Goal: Task Accomplishment & Management: Use online tool/utility

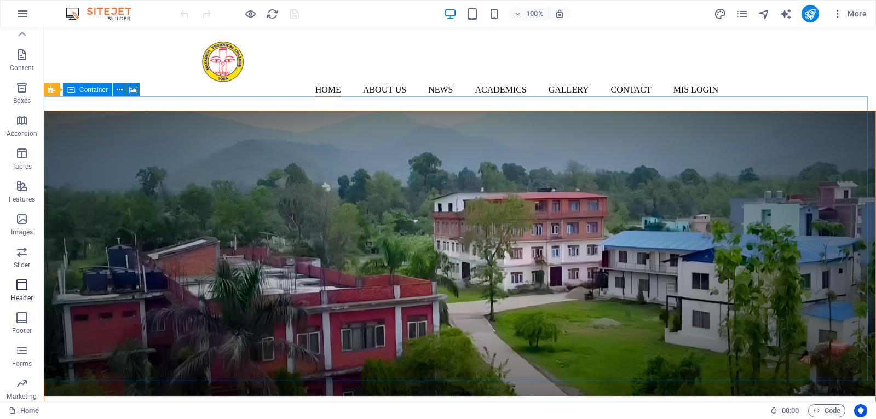
scroll to position [64, 0]
click at [20, 17] on icon "button" at bounding box center [22, 13] width 13 height 13
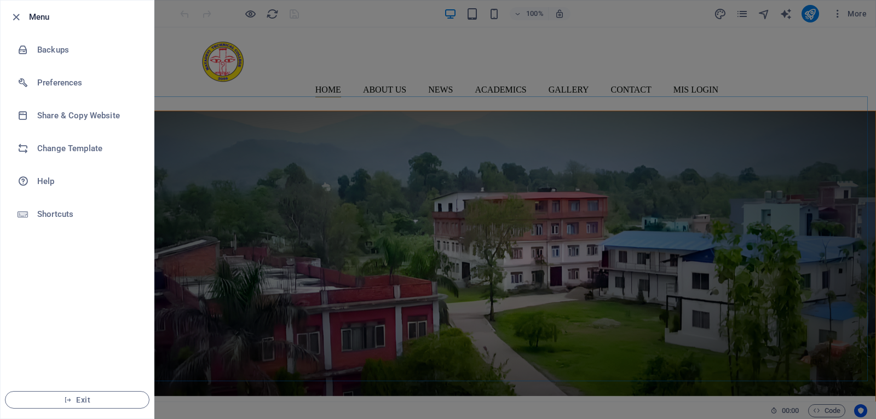
click at [188, 169] on div at bounding box center [438, 209] width 876 height 419
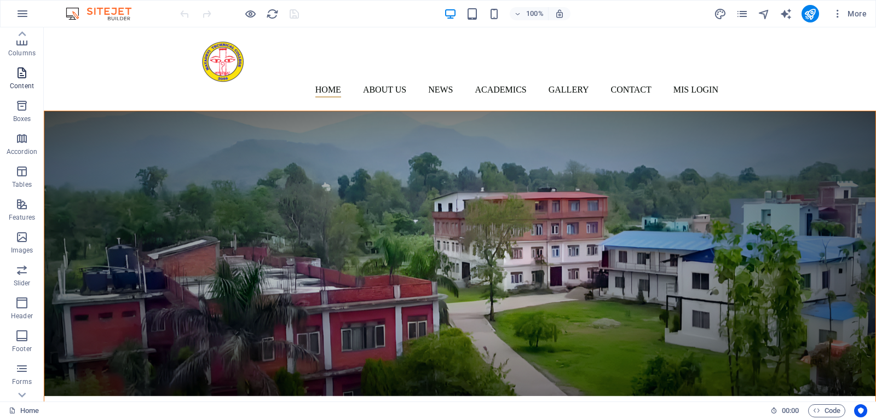
click at [27, 83] on p "Content" at bounding box center [22, 86] width 24 height 9
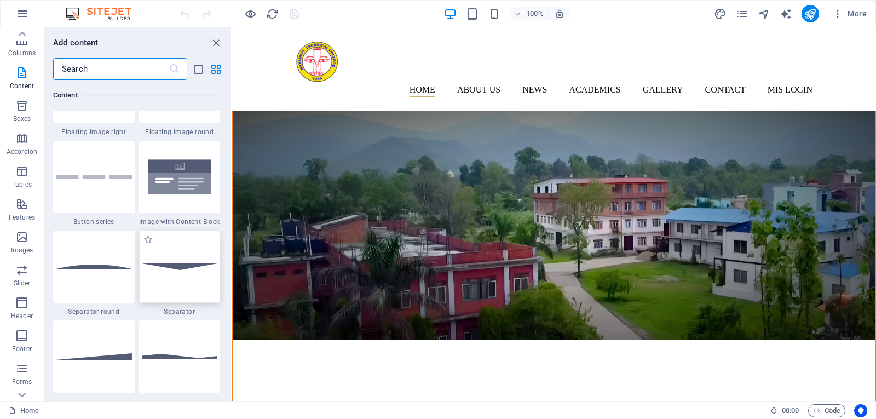
scroll to position [2518, 0]
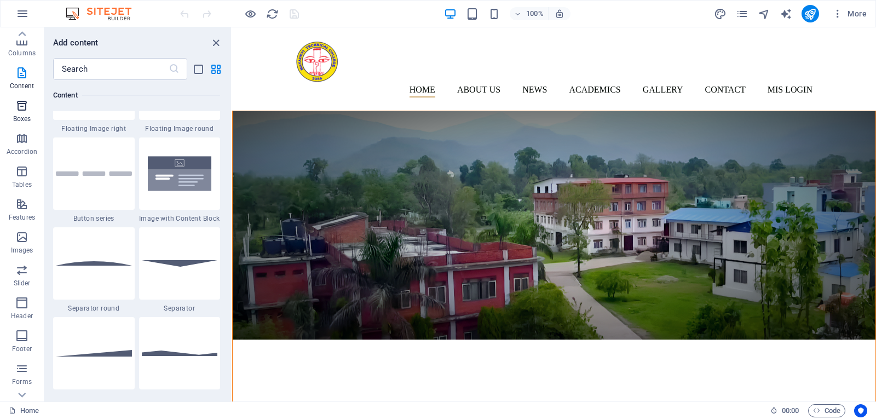
click at [30, 113] on span "Boxes" at bounding box center [22, 112] width 44 height 26
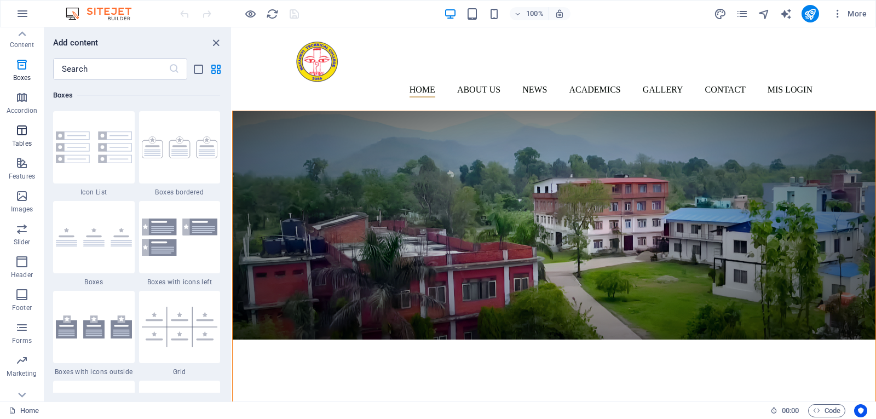
scroll to position [119, 0]
click at [20, 187] on icon "button" at bounding box center [21, 182] width 13 height 13
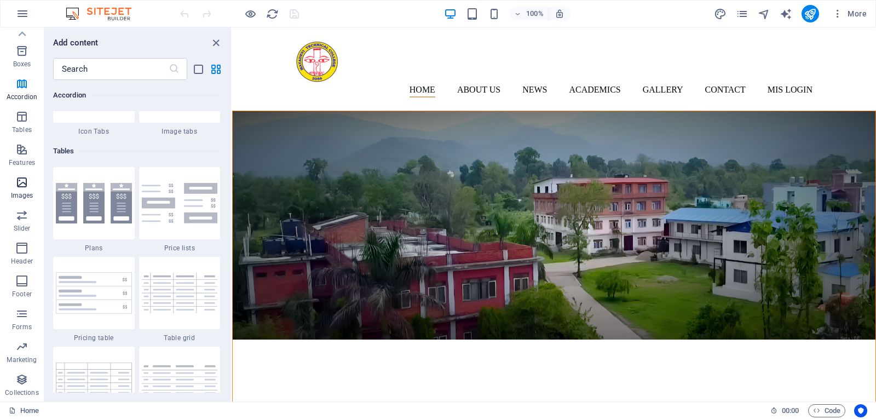
scroll to position [5552, 0]
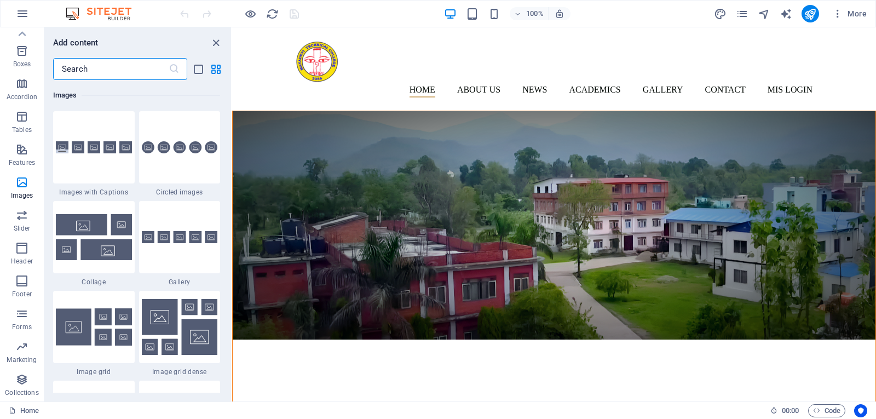
click at [122, 68] on input "text" at bounding box center [111, 69] width 116 height 22
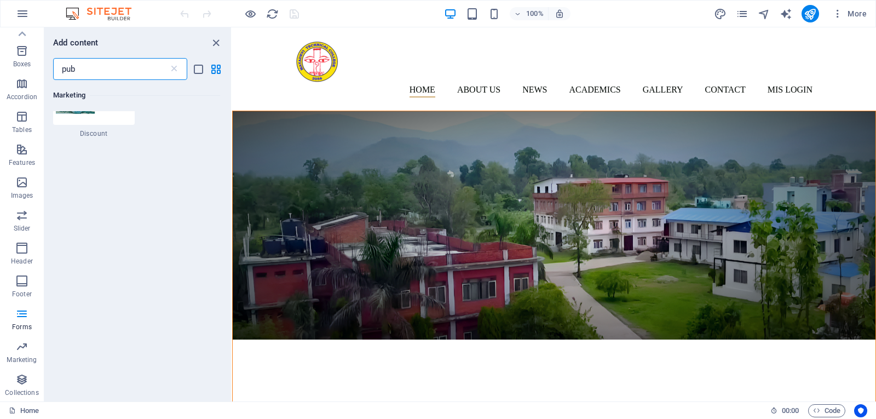
scroll to position [0, 0]
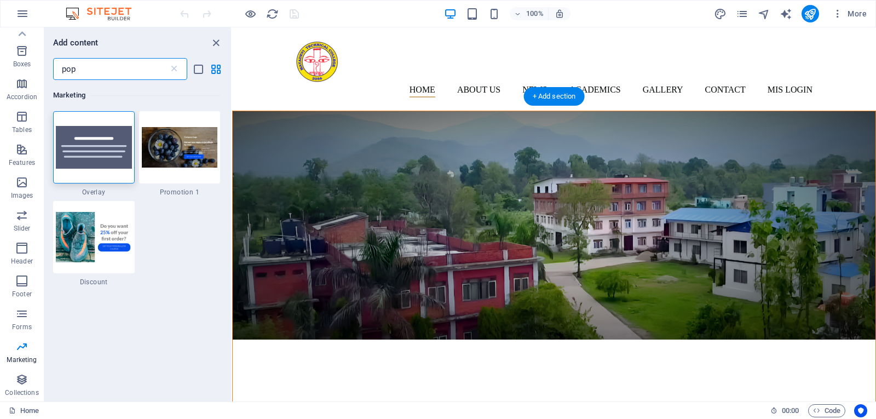
type input "pop"
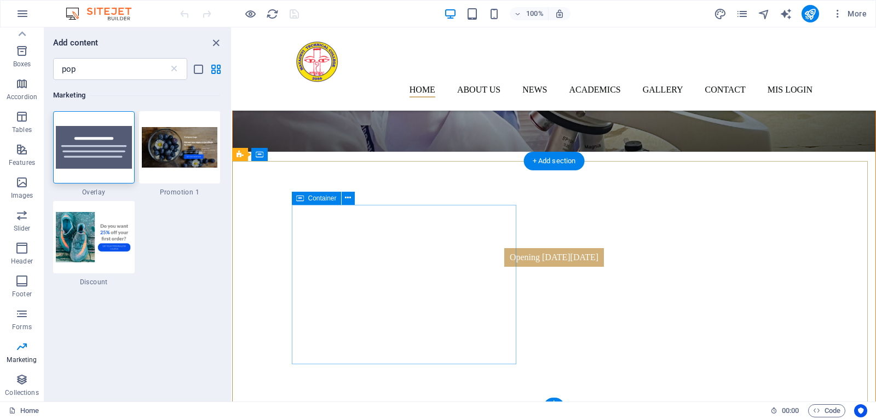
scroll to position [1183, 0]
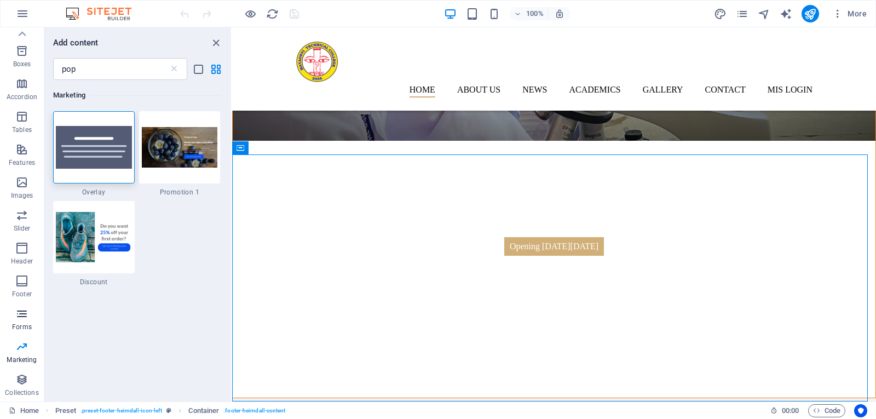
click at [28, 322] on span "Forms" at bounding box center [22, 320] width 44 height 26
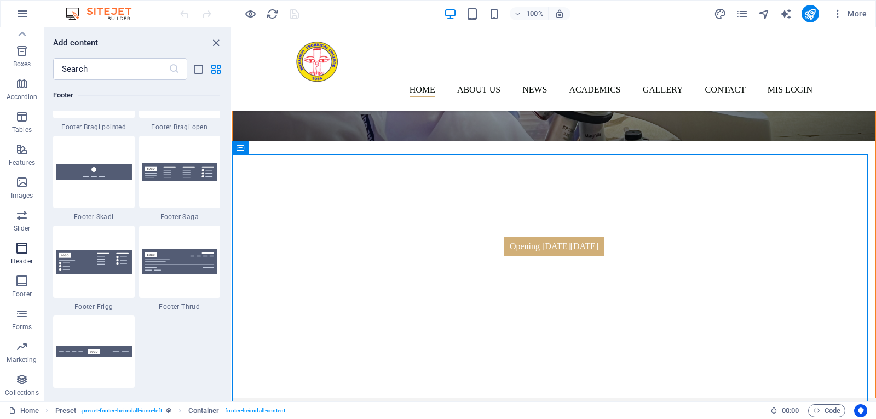
scroll to position [7995, 0]
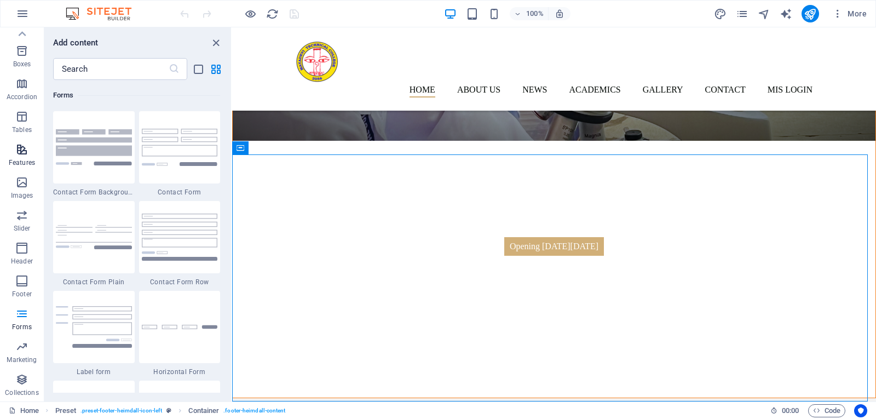
click at [23, 154] on icon "button" at bounding box center [21, 149] width 13 height 13
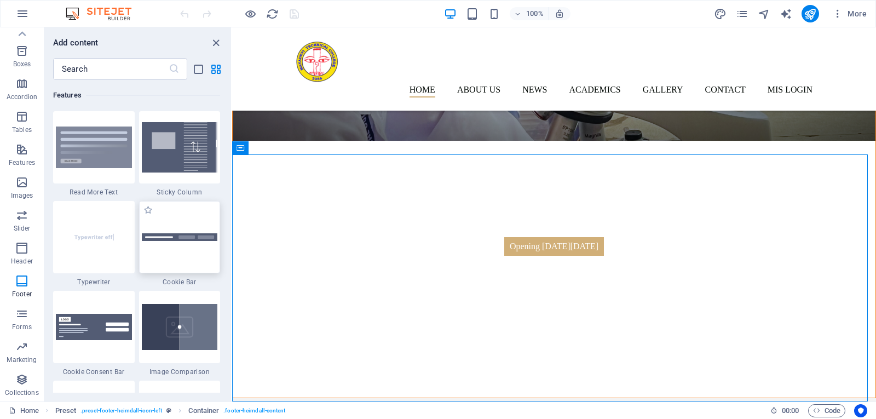
scroll to position [4268, 0]
click at [130, 68] on input "text" at bounding box center [111, 69] width 116 height 22
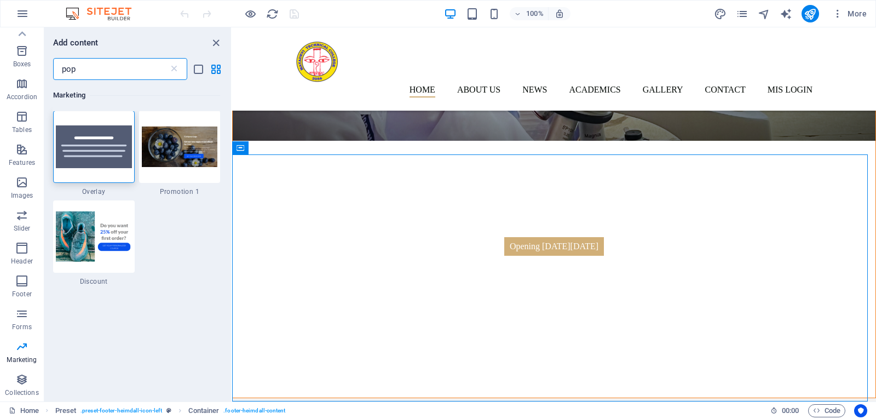
scroll to position [0, 0]
type input "pop"
click at [103, 156] on img at bounding box center [94, 147] width 76 height 43
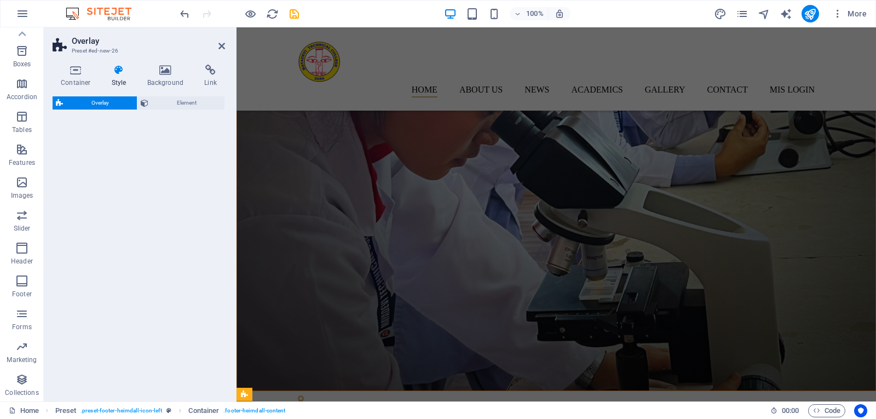
select select "rem"
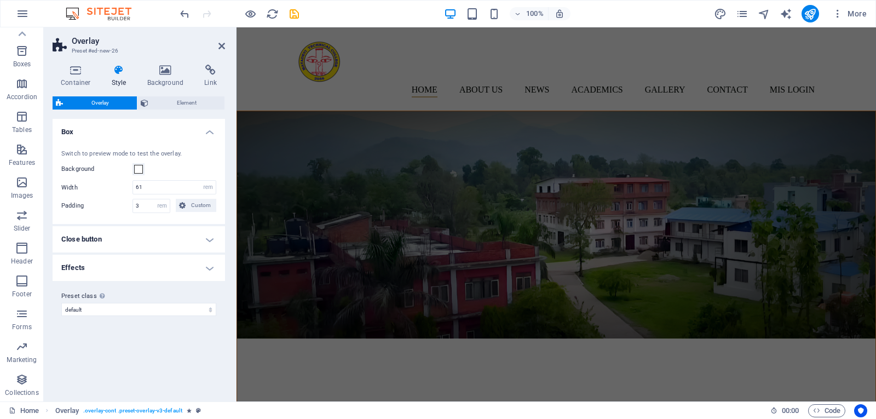
click at [98, 102] on span "Overlay" at bounding box center [99, 102] width 67 height 13
click at [139, 170] on span at bounding box center [138, 169] width 9 height 9
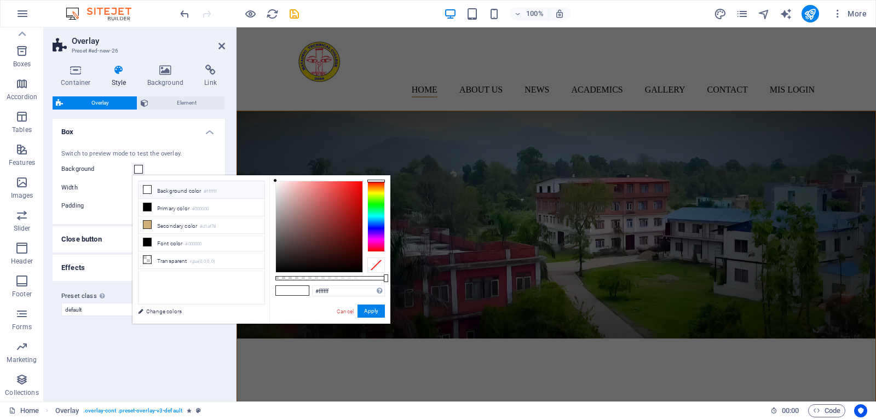
click at [140, 172] on span at bounding box center [138, 169] width 9 height 9
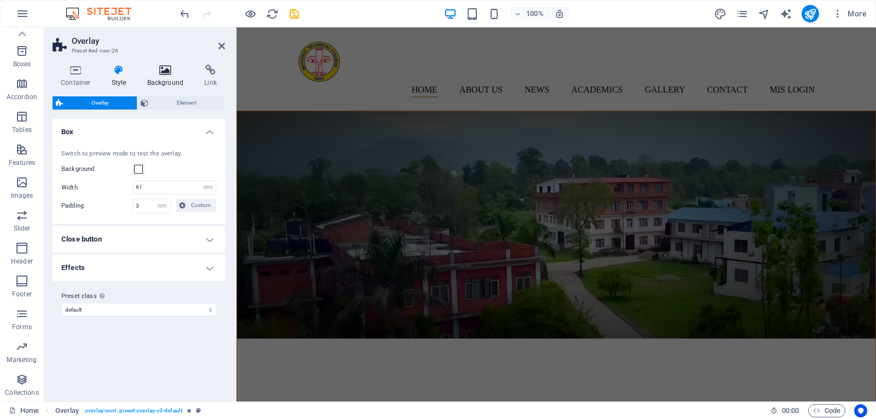
click at [165, 77] on h4 "Background" at bounding box center [167, 76] width 57 height 23
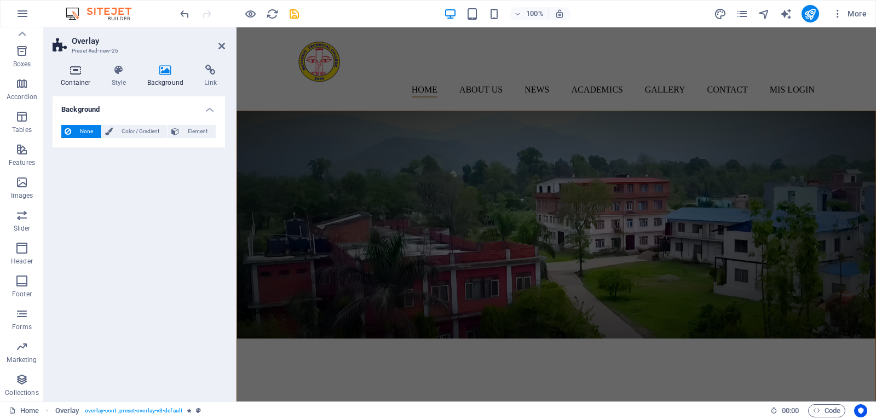
click at [77, 75] on icon at bounding box center [76, 70] width 47 height 11
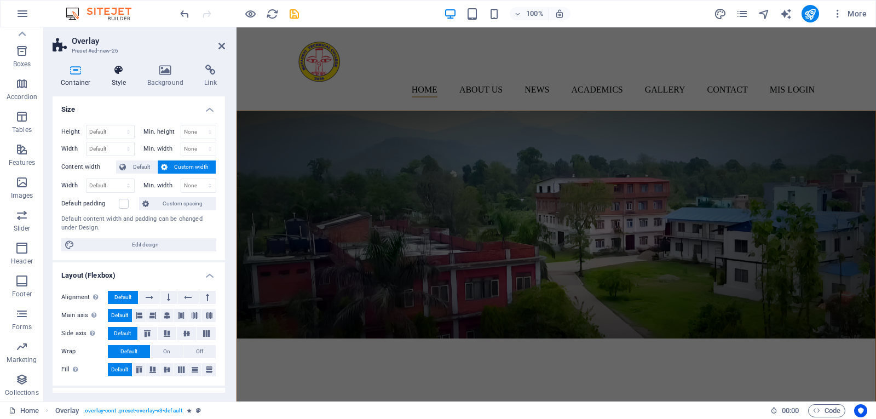
click at [116, 76] on h4 "Style" at bounding box center [121, 76] width 36 height 23
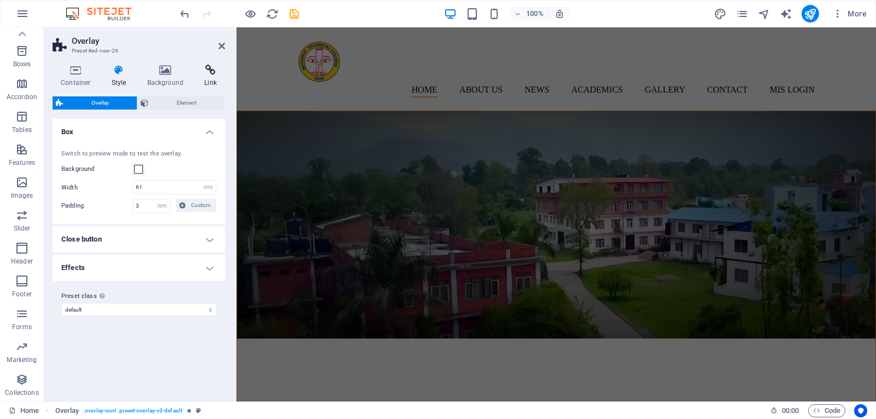
click at [210, 77] on h4 "Link" at bounding box center [210, 76] width 29 height 23
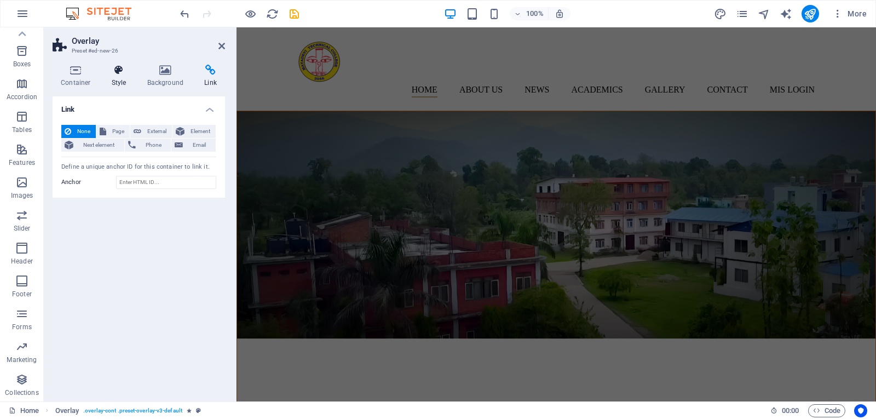
click at [122, 75] on icon at bounding box center [118, 70] width 31 height 11
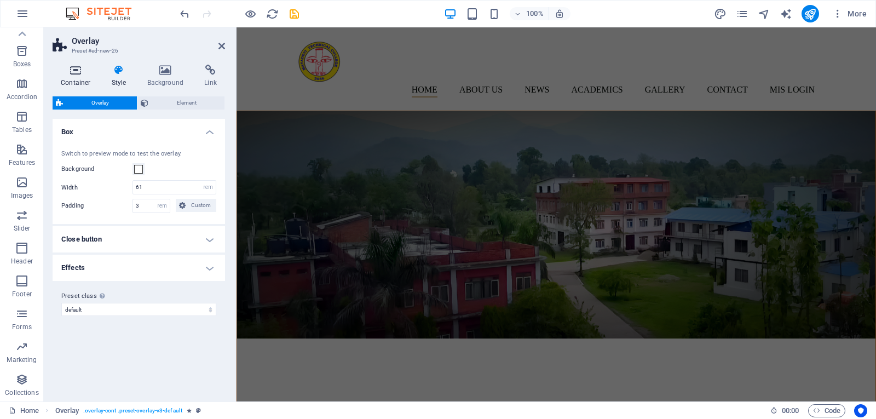
click at [79, 73] on icon at bounding box center [76, 70] width 47 height 11
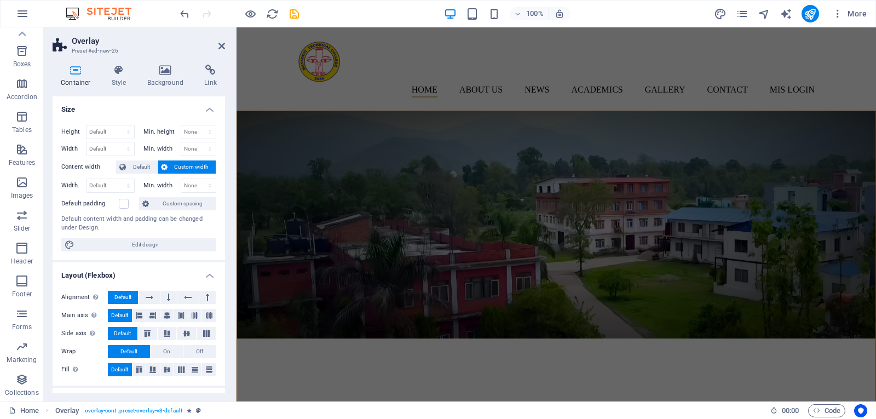
click at [78, 78] on h4 "Container" at bounding box center [78, 76] width 51 height 23
click at [78, 77] on h4 "Container" at bounding box center [78, 76] width 51 height 23
click at [74, 71] on icon at bounding box center [76, 70] width 47 height 11
click at [226, 47] on aside "Overlay Preset #ed-new-26 Container Style Background Link Size Height Default p…" at bounding box center [140, 214] width 193 height 374
click at [222, 43] on icon at bounding box center [221, 46] width 7 height 9
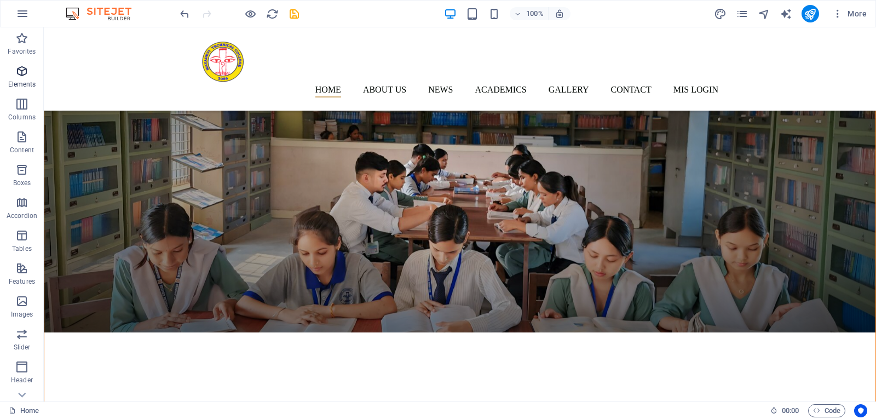
click at [30, 81] on p "Elements" at bounding box center [22, 84] width 28 height 9
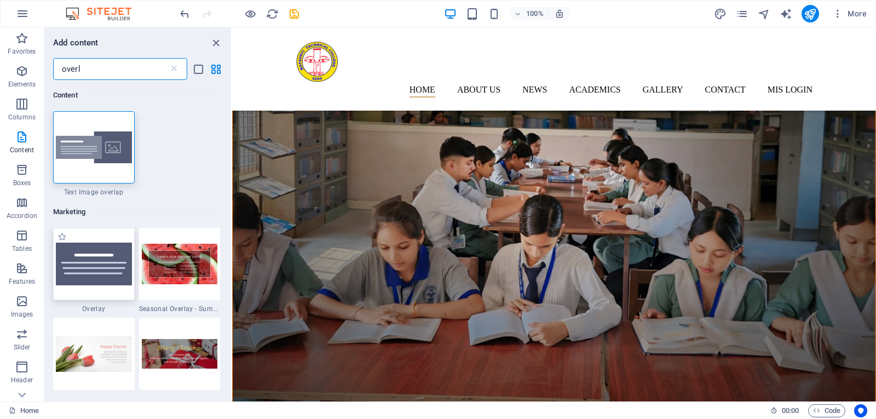
type input "overl"
click at [95, 269] on img at bounding box center [94, 264] width 76 height 43
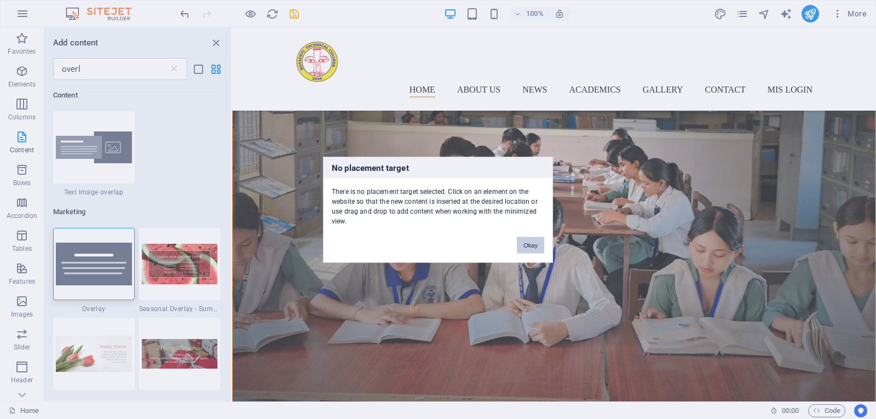
drag, startPoint x: 531, startPoint y: 244, endPoint x: 298, endPoint y: 217, distance: 234.8
click at [531, 244] on button "Okay" at bounding box center [530, 245] width 27 height 16
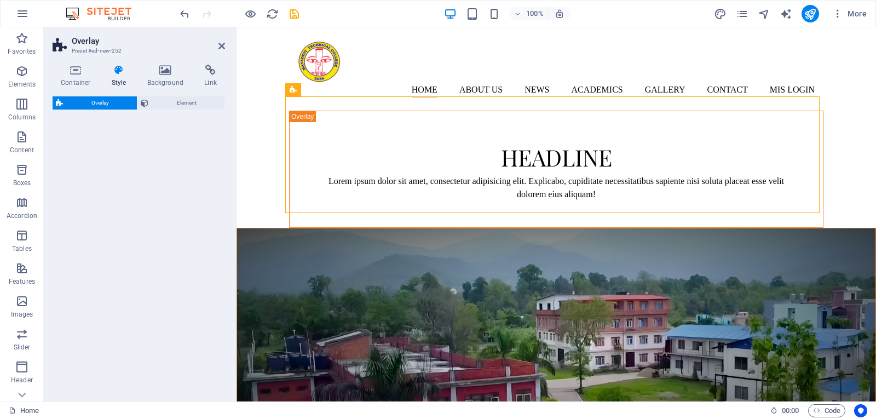
select select "rem"
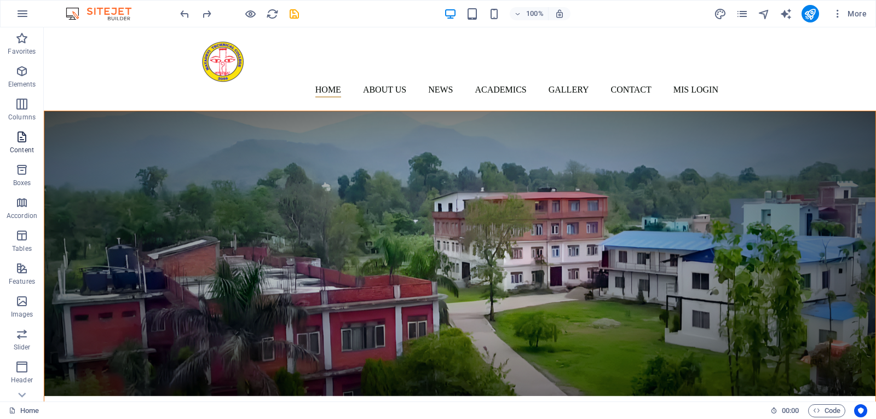
click at [29, 141] on span "Content" at bounding box center [22, 143] width 44 height 26
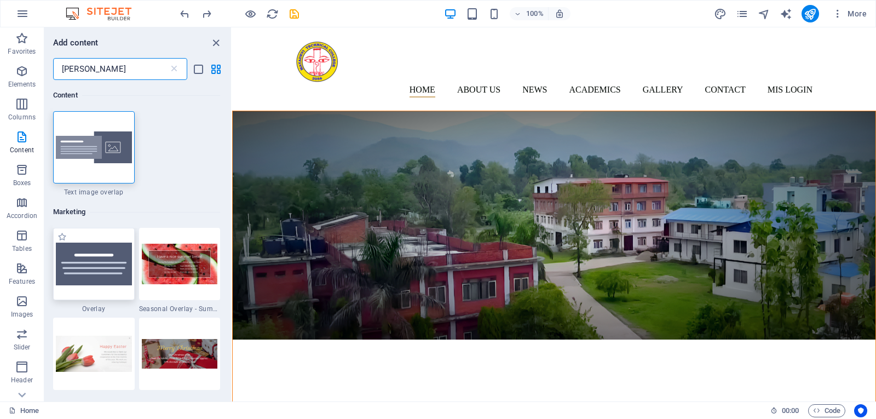
type input "[PERSON_NAME]"
click at [96, 259] on img at bounding box center [94, 264] width 76 height 43
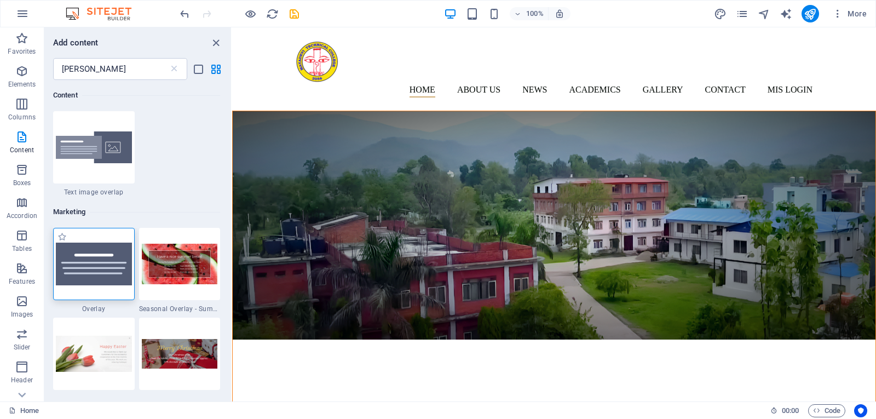
click at [107, 237] on div at bounding box center [94, 264] width 82 height 72
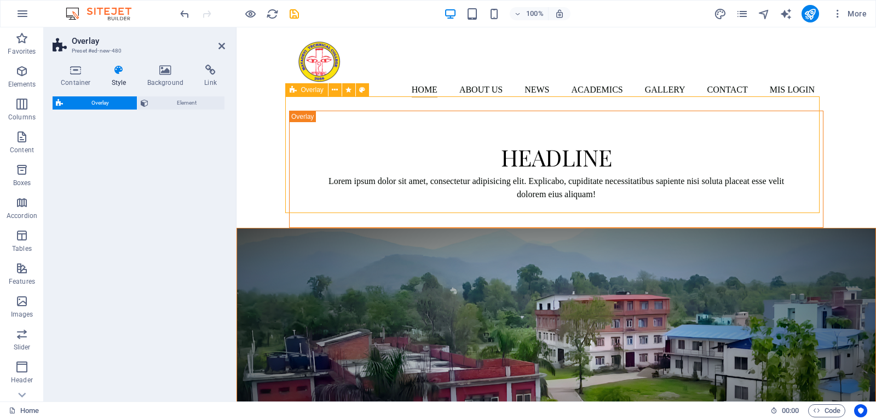
select select "rem"
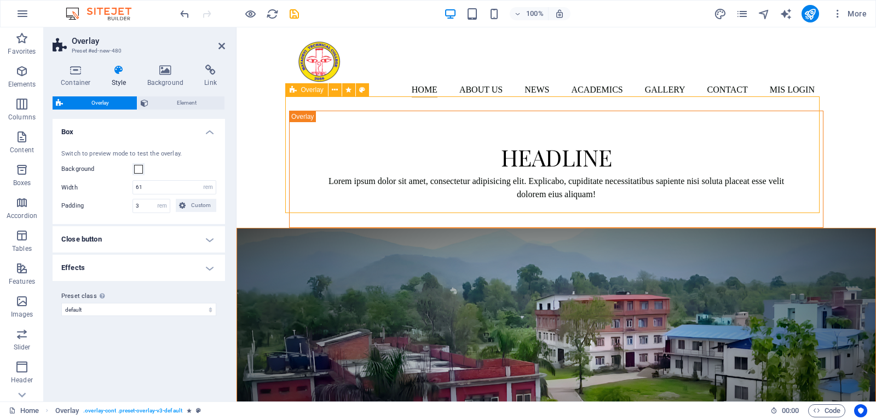
click at [323, 111] on div "Headline Lorem ipsum dolor sit amet, consectetur adipisicing elit. Explicabo, c…" at bounding box center [556, 169] width 534 height 117
click at [187, 106] on span "Element" at bounding box center [187, 102] width 70 height 13
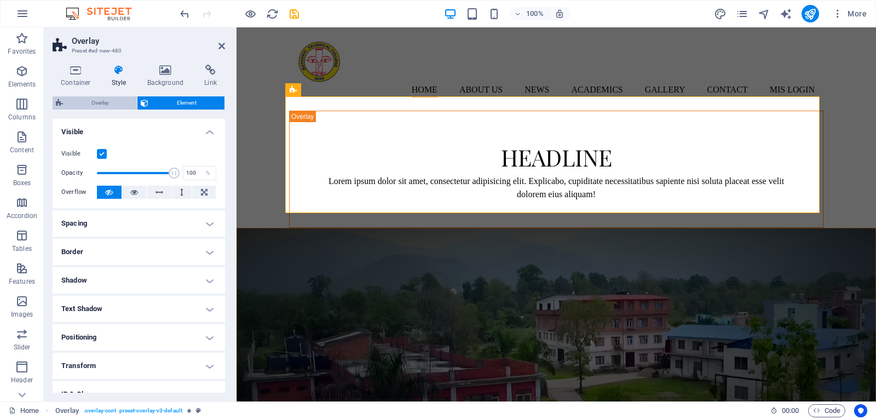
click at [111, 104] on span "Overlay" at bounding box center [99, 102] width 67 height 13
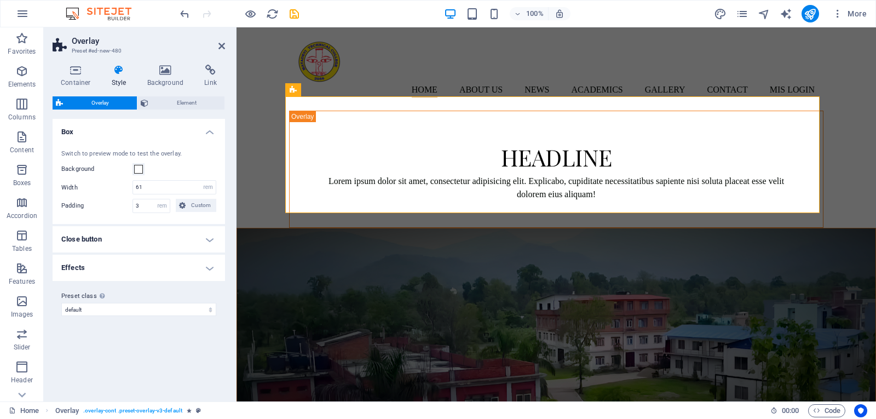
click at [103, 50] on h3 "Preset #ed-new-480" at bounding box center [137, 51] width 131 height 10
click at [80, 76] on h4 "Container" at bounding box center [78, 76] width 51 height 23
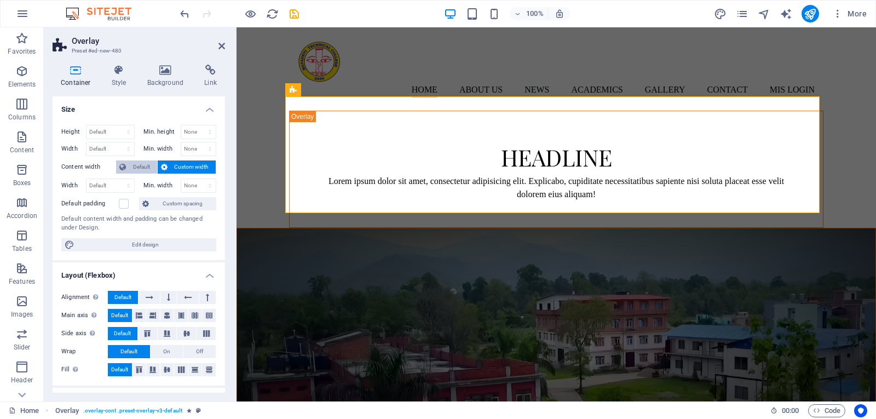
click at [134, 167] on span "Default" at bounding box center [141, 166] width 25 height 13
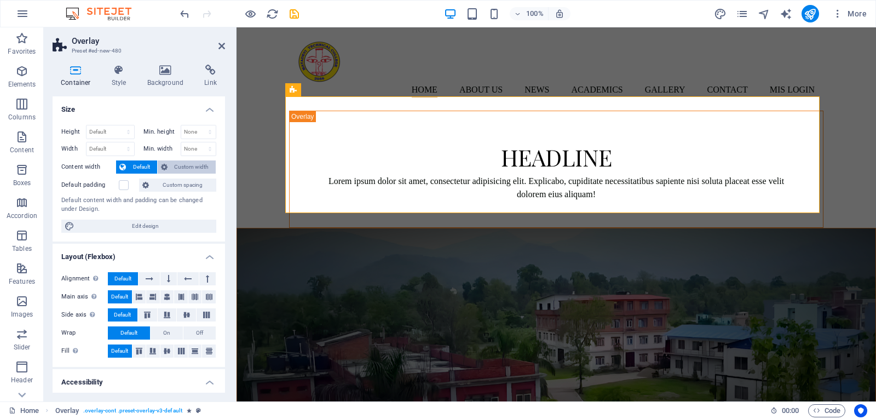
click at [193, 168] on span "Custom width" at bounding box center [192, 166] width 42 height 13
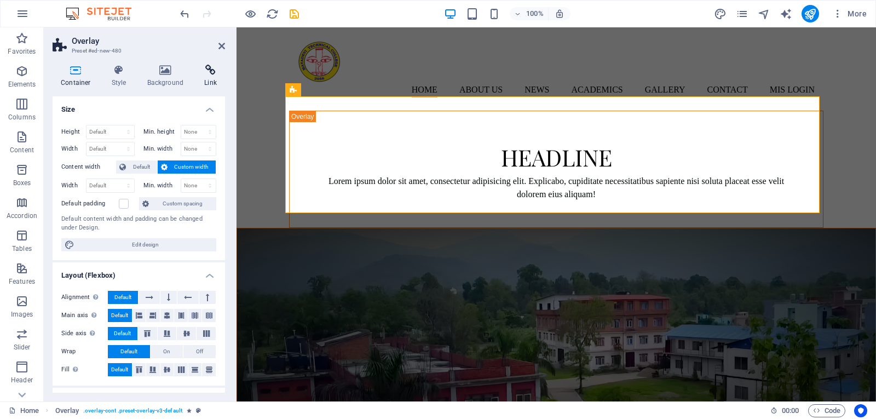
click at [209, 78] on h4 "Link" at bounding box center [210, 76] width 29 height 23
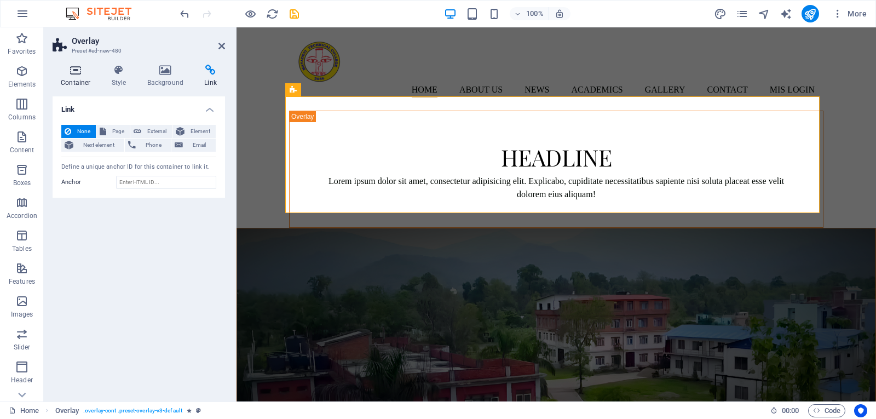
click at [79, 77] on h4 "Container" at bounding box center [78, 76] width 51 height 23
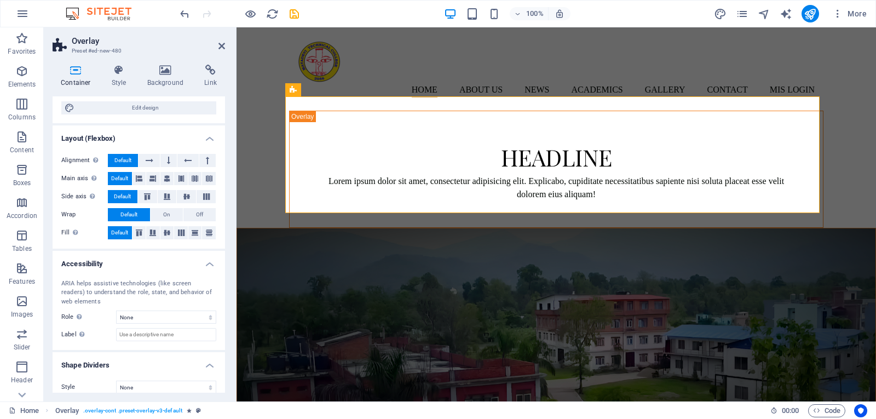
scroll to position [147, 0]
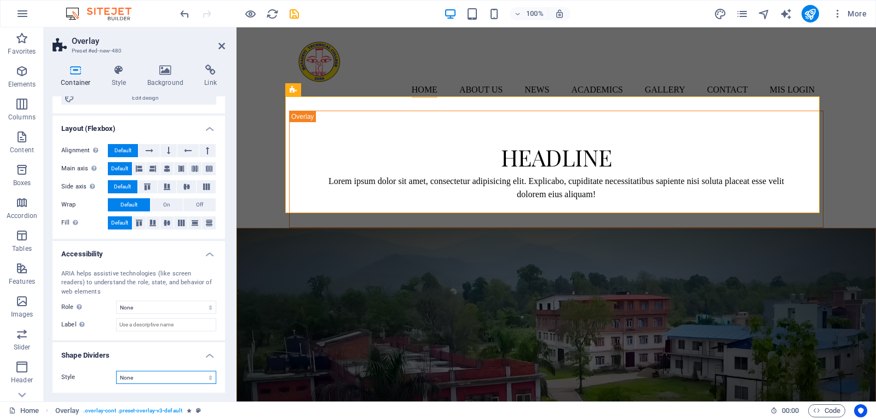
click at [163, 379] on select "None Triangle Square Diagonal Polygon 1 Polygon 2 Zigzag Multiple Zigzags Waves…" at bounding box center [166, 377] width 100 height 13
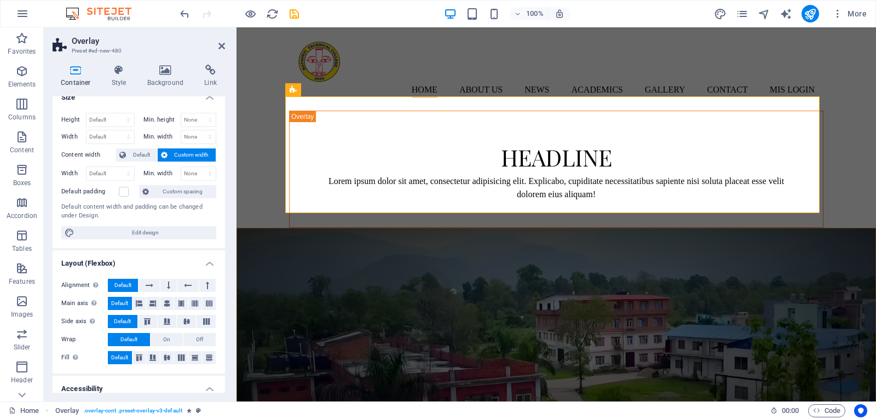
scroll to position [0, 0]
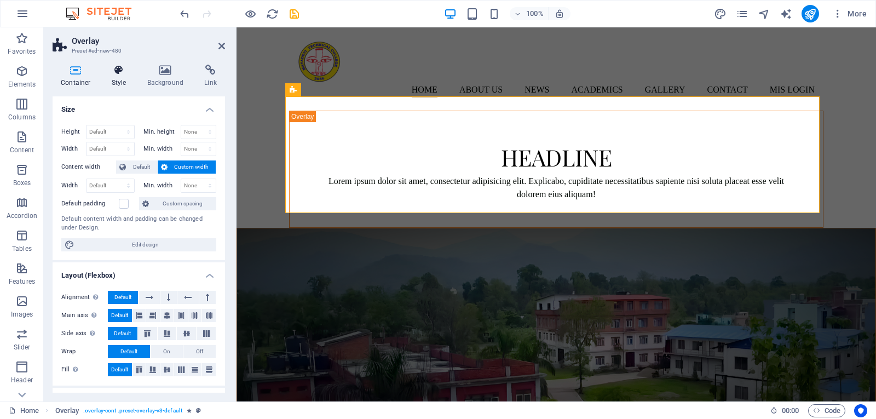
click at [122, 78] on h4 "Style" at bounding box center [121, 76] width 36 height 23
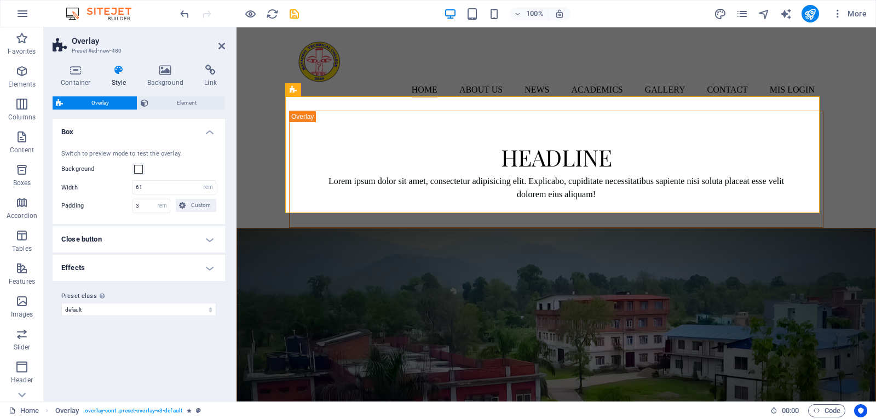
click at [199, 240] on h4 "Close button" at bounding box center [139, 239] width 172 height 26
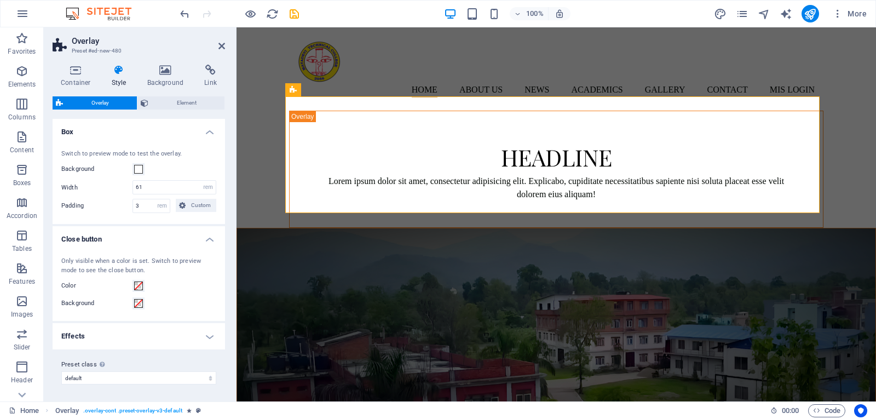
click at [192, 241] on h4 "Close button" at bounding box center [139, 236] width 172 height 20
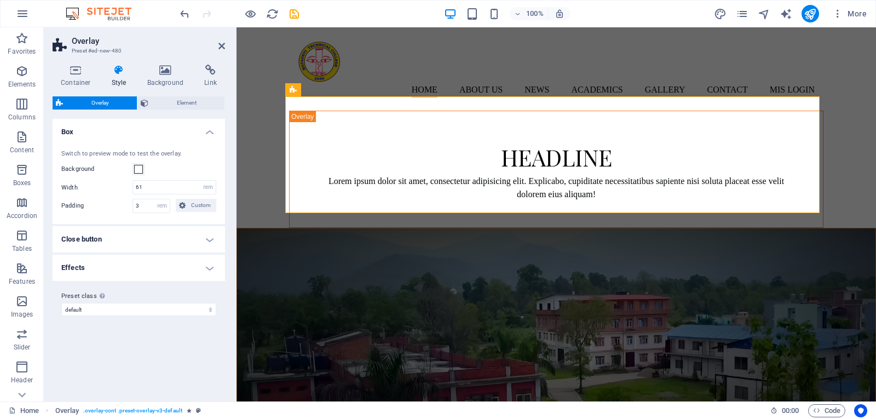
click at [168, 267] on h4 "Effects" at bounding box center [139, 268] width 172 height 26
click at [173, 264] on h4 "Effects" at bounding box center [139, 265] width 172 height 20
click at [173, 264] on h4 "Effects" at bounding box center [139, 268] width 172 height 26
click at [173, 264] on h4 "Effects" at bounding box center [139, 265] width 172 height 20
click at [181, 101] on span "Element" at bounding box center [187, 102] width 70 height 13
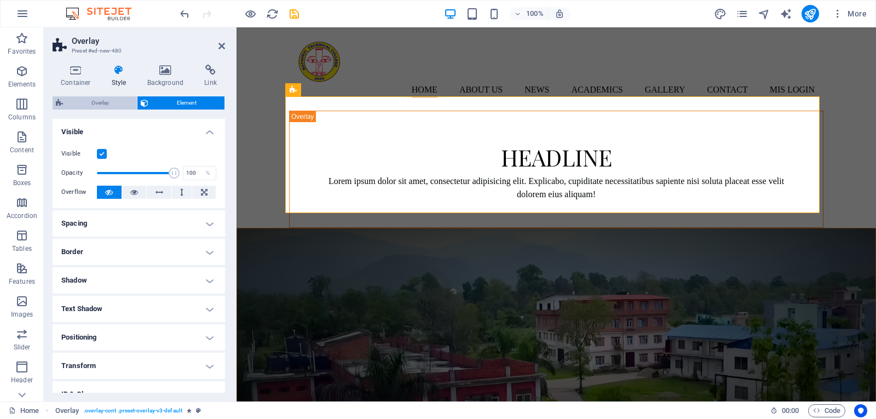
click at [112, 105] on span "Overlay" at bounding box center [99, 102] width 67 height 13
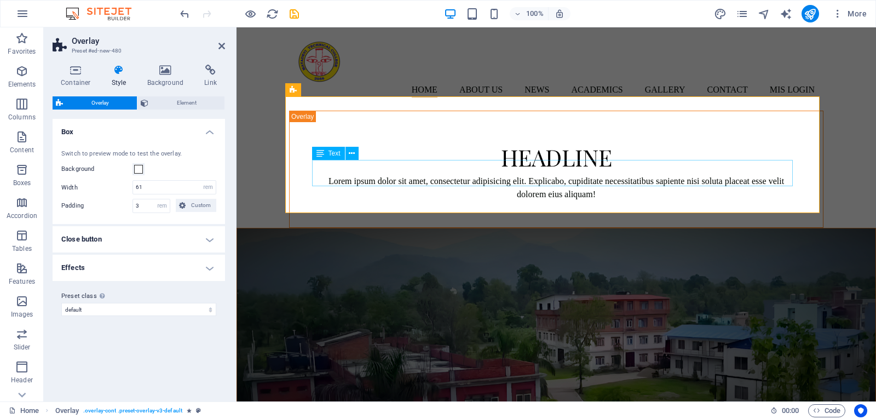
click at [537, 175] on div "Lorem ipsum dolor sit amet, consectetur adipisicing elit. Explicabo, cupiditate…" at bounding box center [556, 188] width 481 height 26
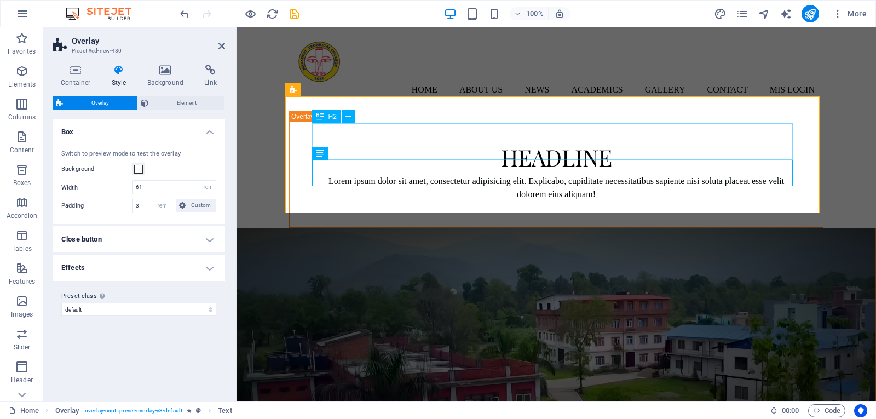
drag, startPoint x: 449, startPoint y: 138, endPoint x: 642, endPoint y: 136, distance: 193.3
click at [642, 137] on div "Headline" at bounding box center [556, 155] width 481 height 37
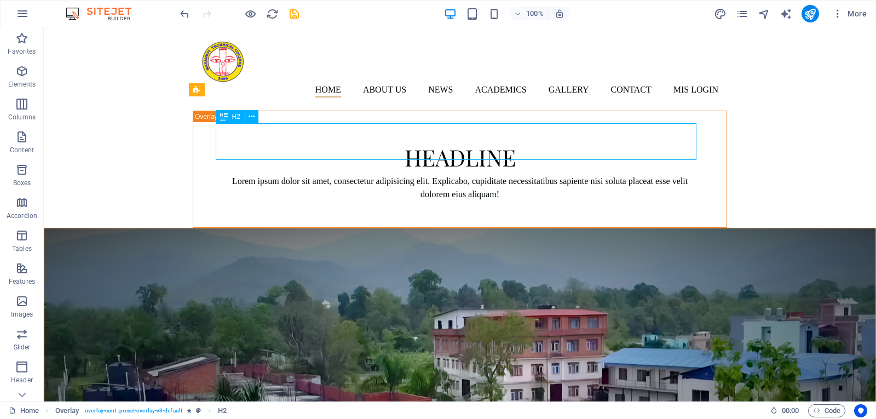
click at [438, 154] on div "Headline" at bounding box center [460, 155] width 481 height 37
click at [239, 91] on icon at bounding box center [238, 89] width 6 height 11
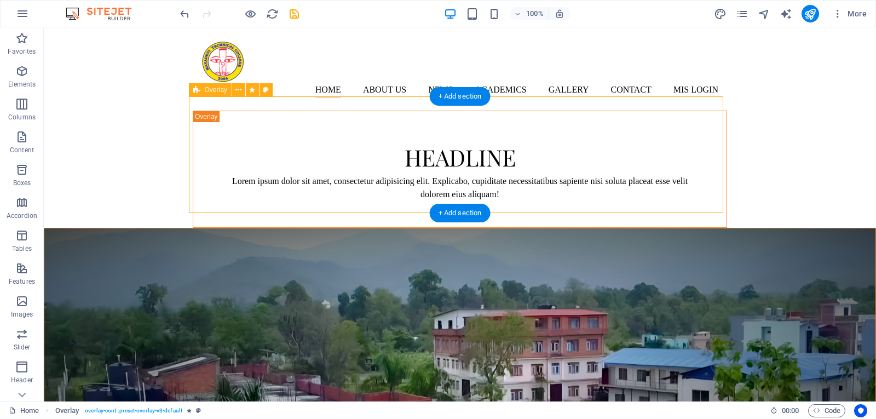
click at [288, 111] on div "Headline Lorem ipsum dolor sit amet, consectetur adipisicing elit. Explicabo, c…" at bounding box center [460, 169] width 534 height 117
click at [240, 111] on div "Headline Lorem ipsum dolor sit amet, consectetur adipisicing elit. Explicabo, c…" at bounding box center [460, 169] width 534 height 117
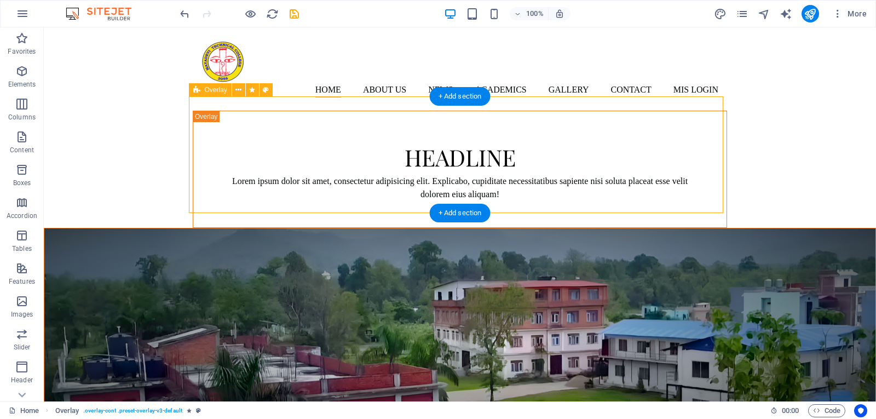
select select "rem"
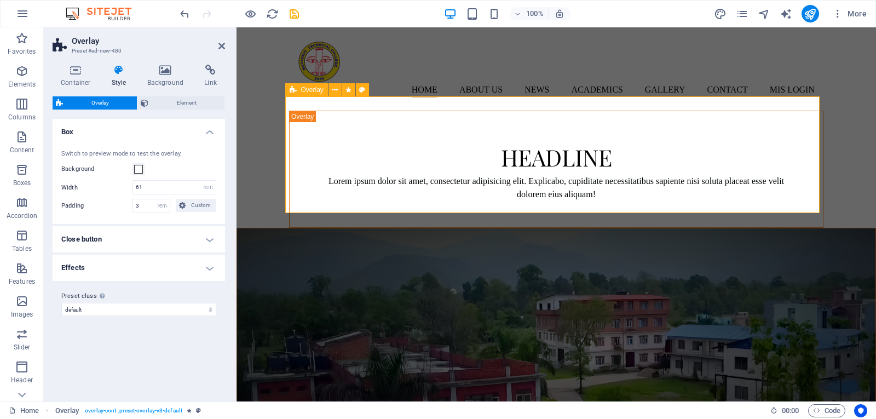
click at [296, 126] on div "Headline Lorem ipsum dolor sit amet, consectetur adipisicing elit. Explicabo, c…" at bounding box center [556, 169] width 534 height 117
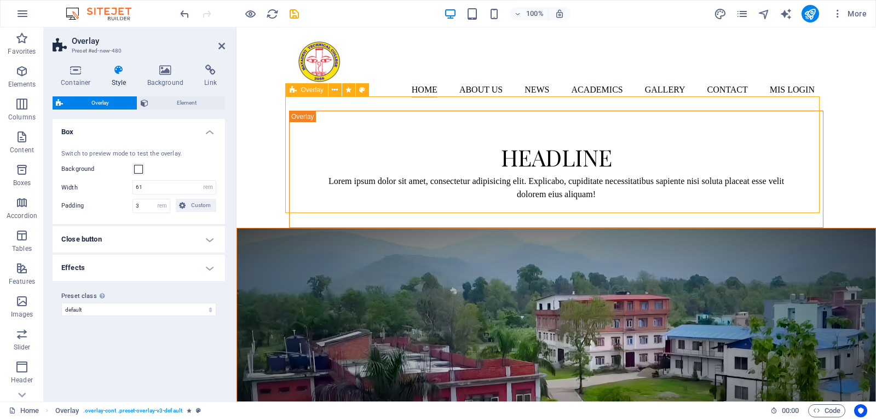
click at [362, 111] on div "Headline Lorem ipsum dolor sit amet, consectetur adipisicing elit. Explicabo, c…" at bounding box center [556, 169] width 534 height 117
click at [388, 137] on div "Headline" at bounding box center [556, 155] width 481 height 37
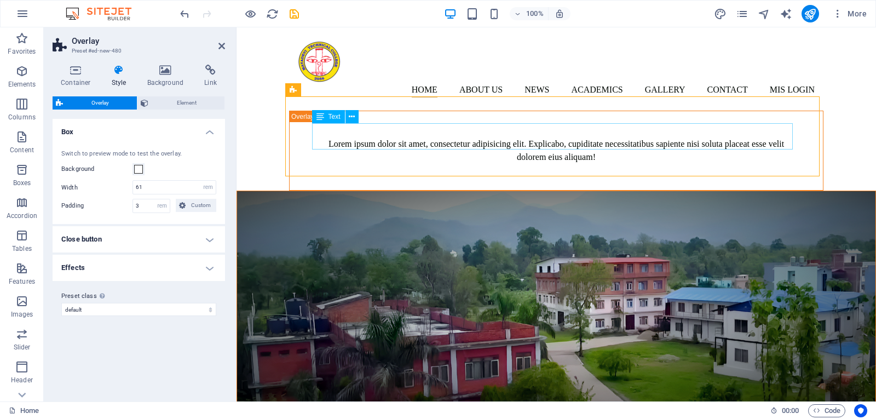
click at [520, 143] on div "Lorem ipsum dolor sit amet, consectetur adipisicing elit. Explicabo, cupiditate…" at bounding box center [556, 150] width 481 height 26
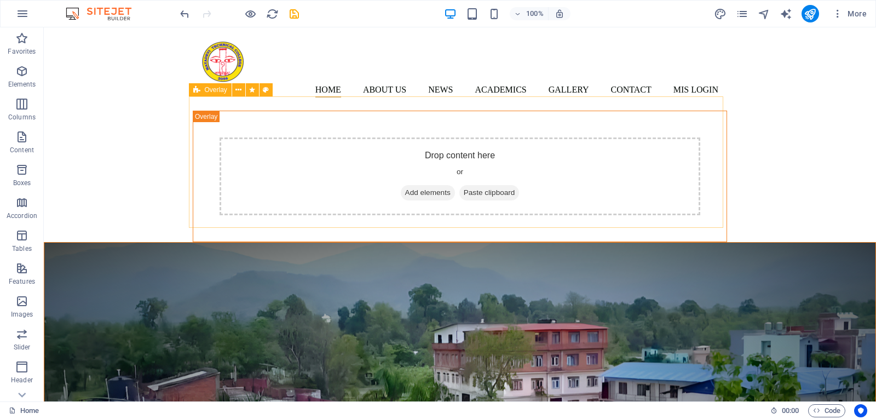
click at [494, 150] on div "Drop content here or Add elements Paste clipboard" at bounding box center [460, 176] width 481 height 78
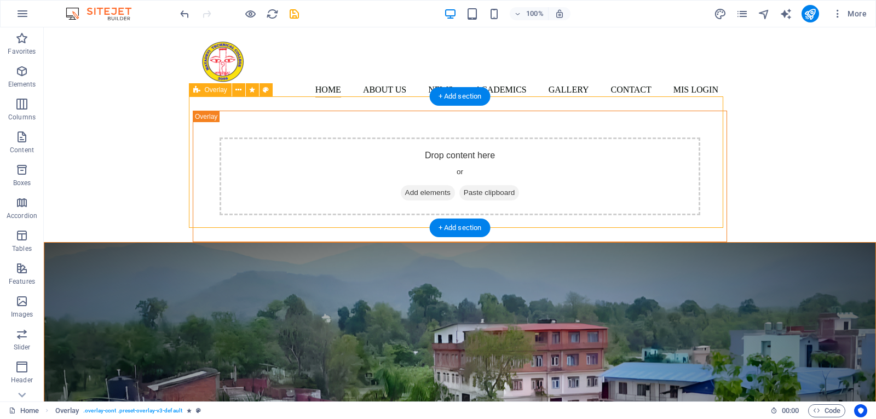
click at [446, 151] on div "Drop content here or Add elements Paste clipboard" at bounding box center [460, 176] width 481 height 78
click at [405, 185] on span "Add elements" at bounding box center [428, 192] width 54 height 15
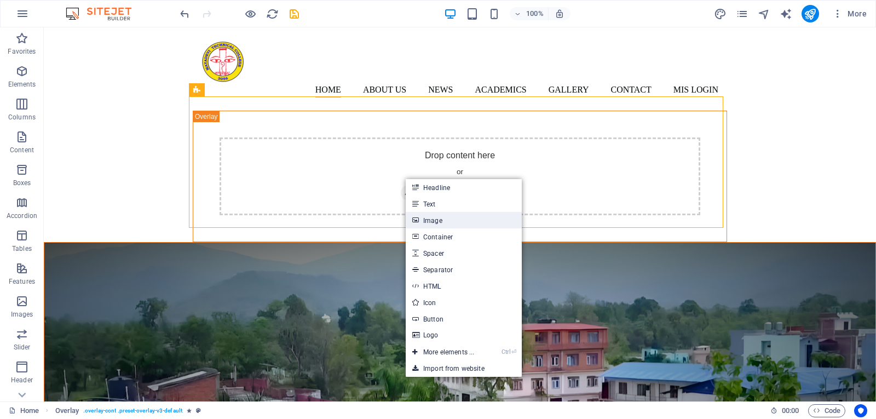
click at [441, 218] on link "Image" at bounding box center [464, 220] width 116 height 16
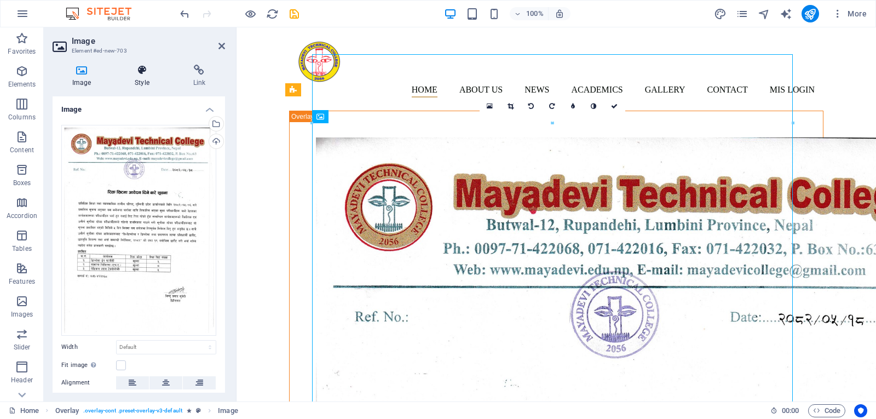
click at [142, 81] on h4 "Style" at bounding box center [144, 76] width 58 height 23
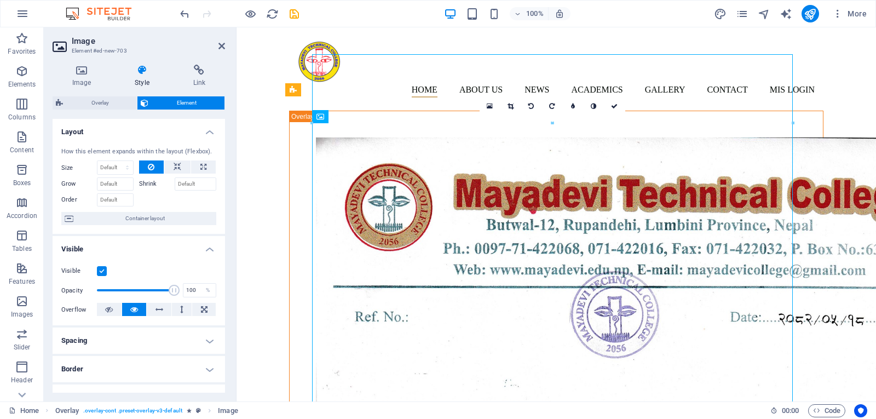
click at [102, 271] on label at bounding box center [102, 271] width 10 height 10
click at [0, 0] on input "Visible" at bounding box center [0, 0] width 0 height 0
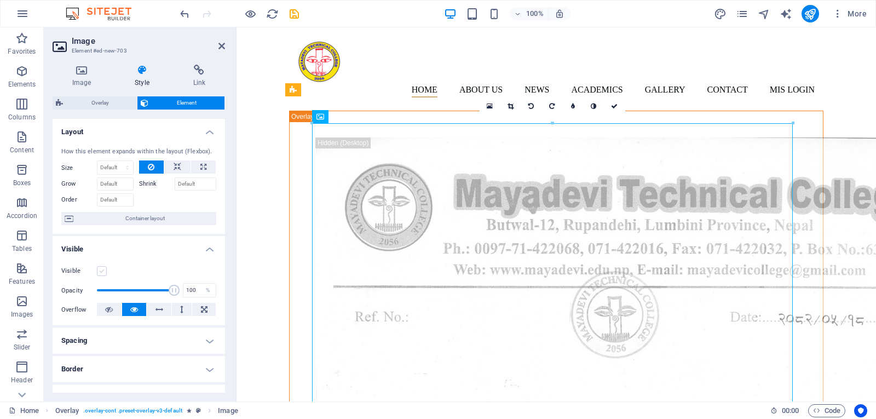
click at [102, 273] on label at bounding box center [102, 271] width 10 height 10
click at [0, 0] on input "Visible" at bounding box center [0, 0] width 0 height 0
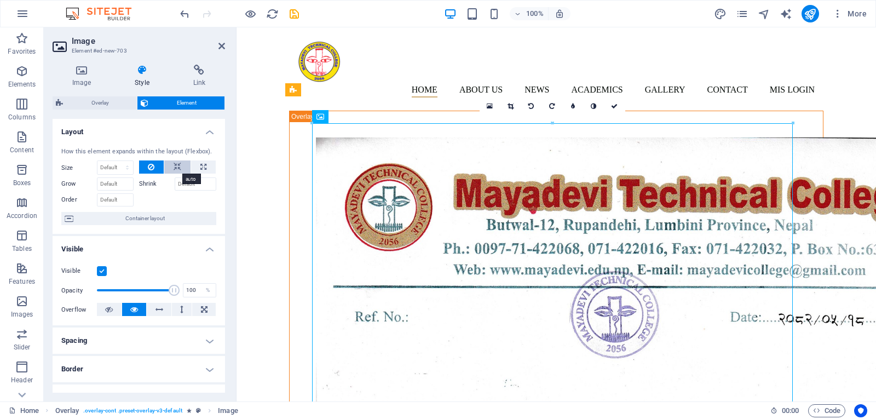
click at [171, 166] on button at bounding box center [177, 166] width 26 height 13
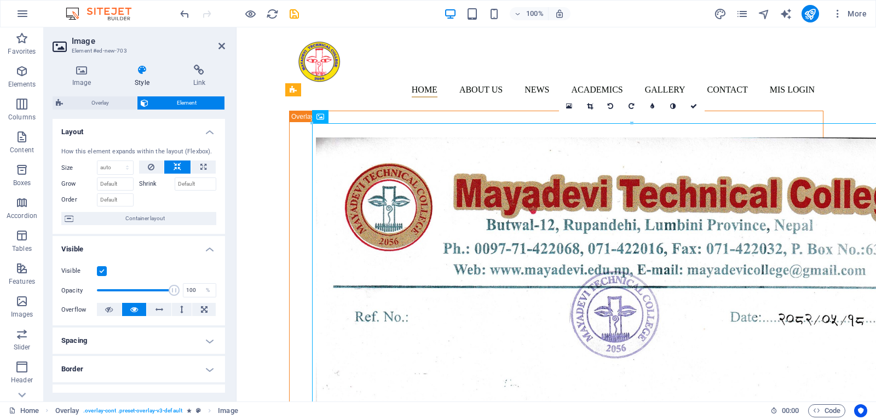
click at [176, 167] on icon at bounding box center [178, 166] width 8 height 13
click at [152, 168] on icon at bounding box center [151, 166] width 7 height 13
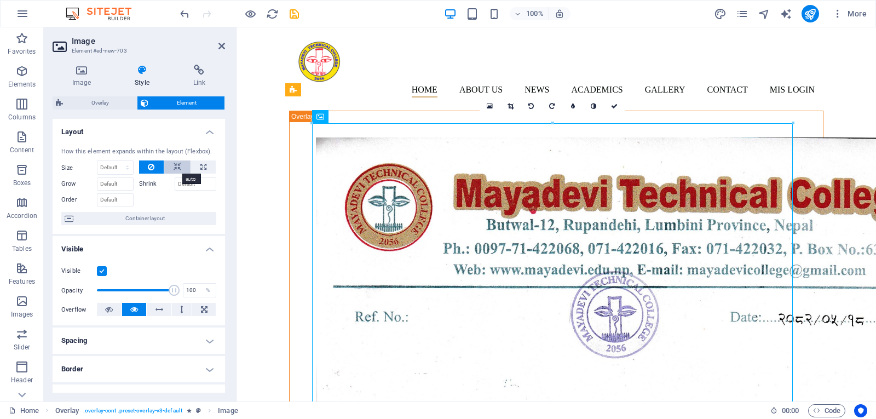
click at [175, 168] on icon at bounding box center [178, 166] width 8 height 13
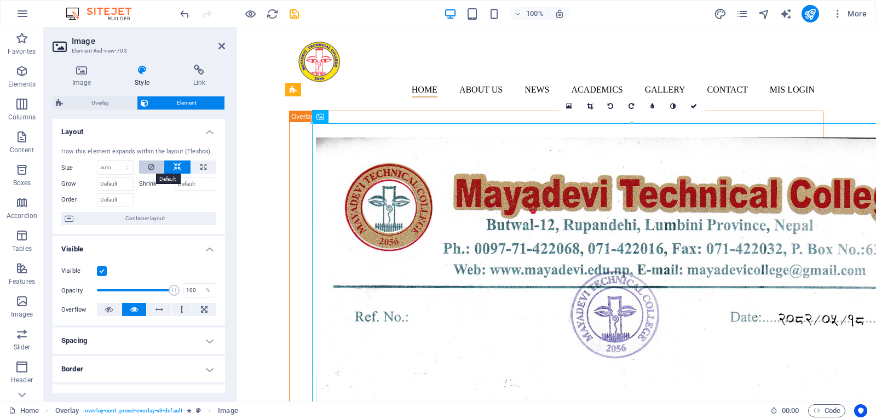
click at [152, 167] on icon at bounding box center [151, 166] width 7 height 13
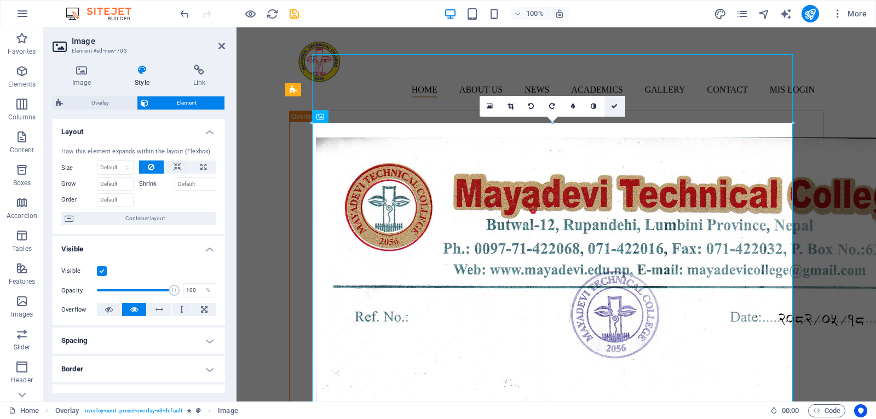
drag, startPoint x: 612, startPoint y: 105, endPoint x: 578, endPoint y: 89, distance: 38.2
click at [612, 105] on icon at bounding box center [614, 106] width 7 height 7
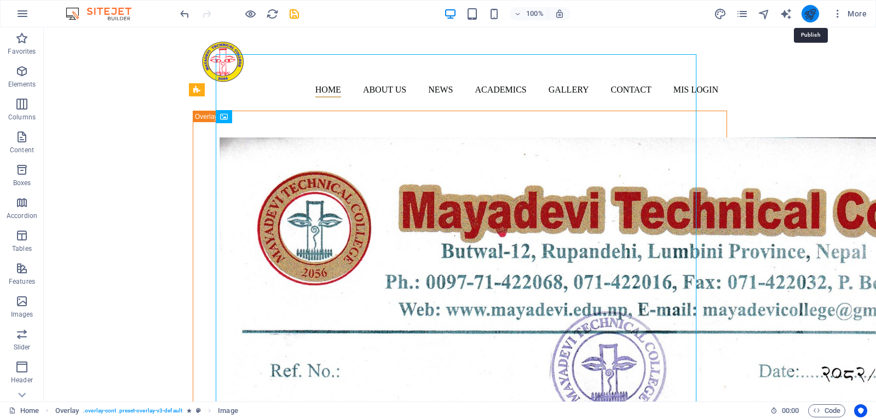
click at [808, 13] on icon "publish" at bounding box center [810, 14] width 13 height 13
